Goal: Task Accomplishment & Management: Complete application form

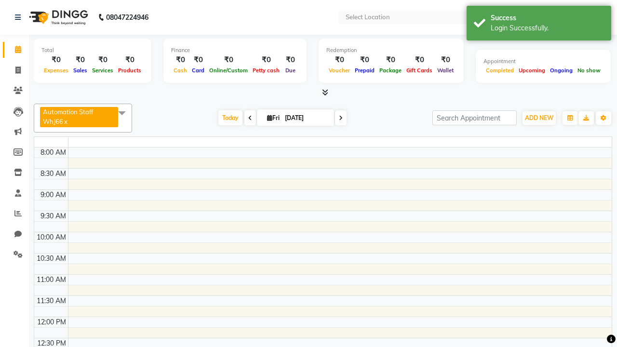
select select "en"
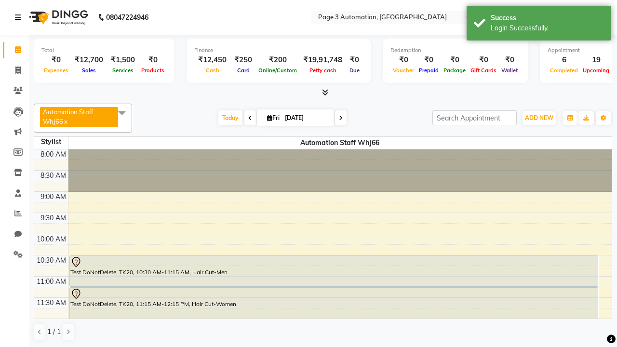
click at [20, 17] on icon at bounding box center [18, 17] width 6 height 7
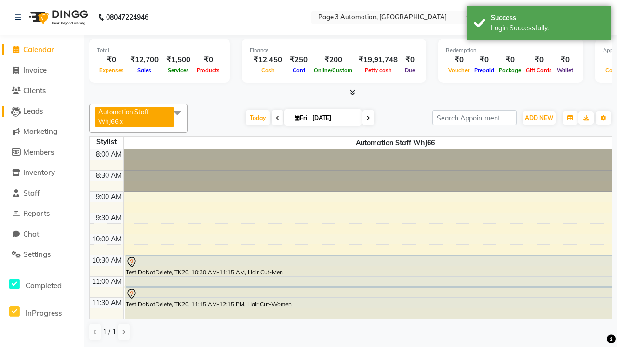
click at [42, 111] on span "Leads" at bounding box center [33, 110] width 20 height 9
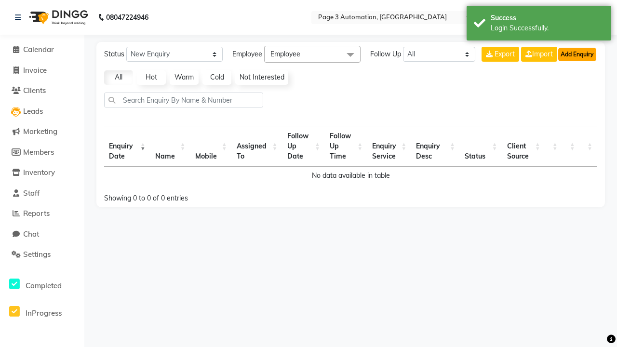
click at [577, 54] on button "Add Enquiry" at bounding box center [577, 54] width 38 height 13
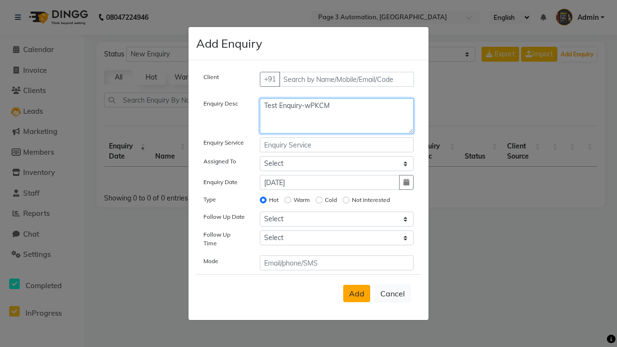
type textarea "Test Enquiry-wPKCM"
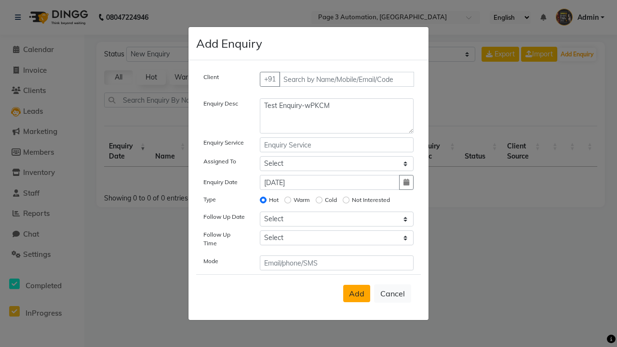
click at [357, 293] on span "Add" at bounding box center [356, 294] width 15 height 10
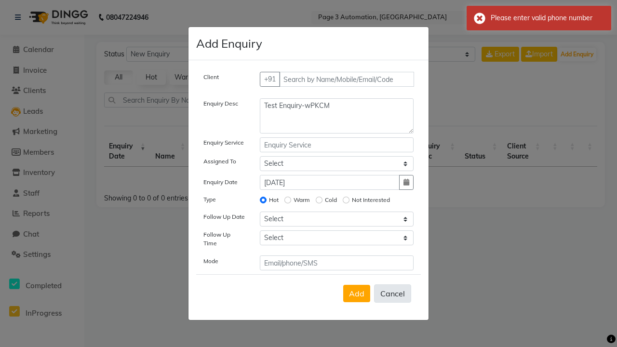
click at [539, 18] on div "Please enter valid phone number" at bounding box center [546, 18] width 113 height 10
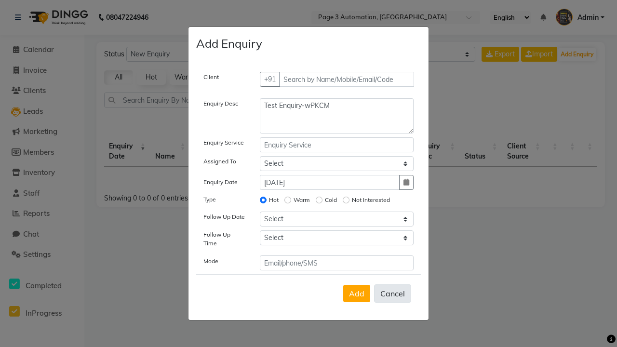
click at [392, 293] on button "Cancel" at bounding box center [392, 293] width 37 height 18
select select
radio input "false"
select select
